Goal: Transaction & Acquisition: Purchase product/service

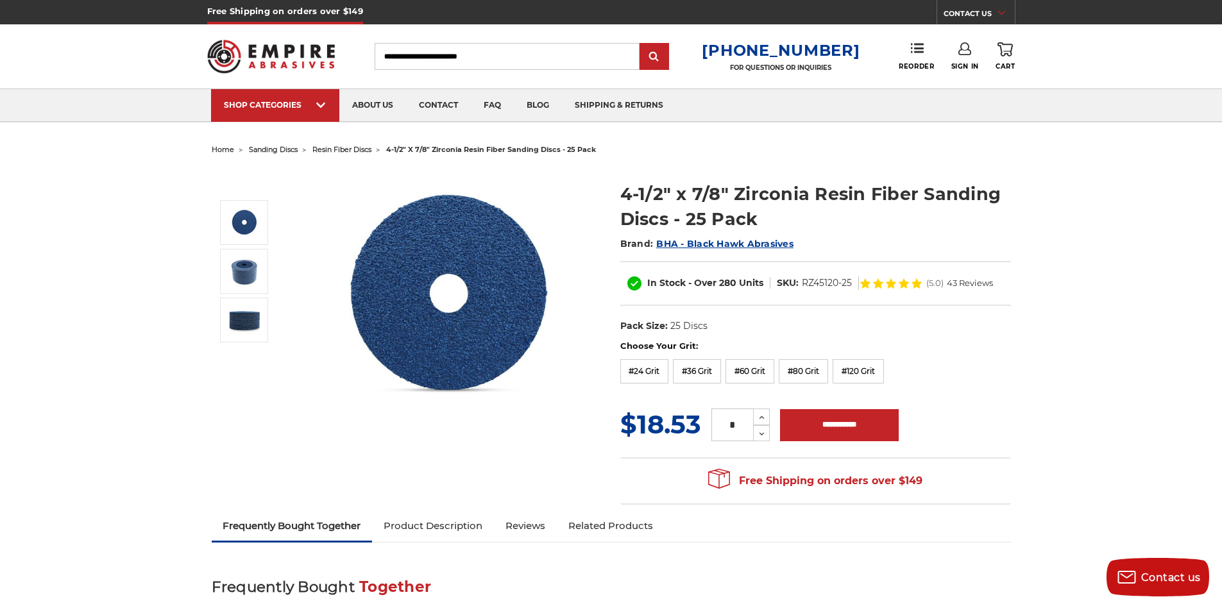
click at [528, 60] on input "Search" at bounding box center [507, 56] width 265 height 27
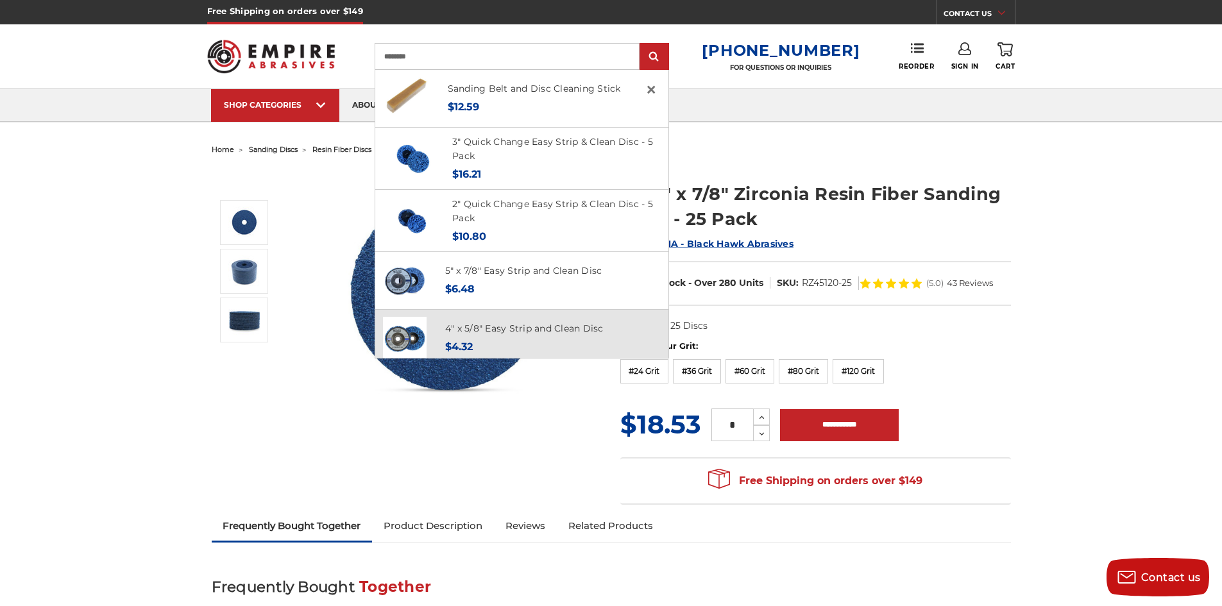
type input "********"
click at [486, 341] on div "Now: $4.32" at bounding box center [524, 346] width 159 height 17
click at [416, 331] on img at bounding box center [405, 339] width 44 height 44
